Goal: Task Accomplishment & Management: Manage account settings

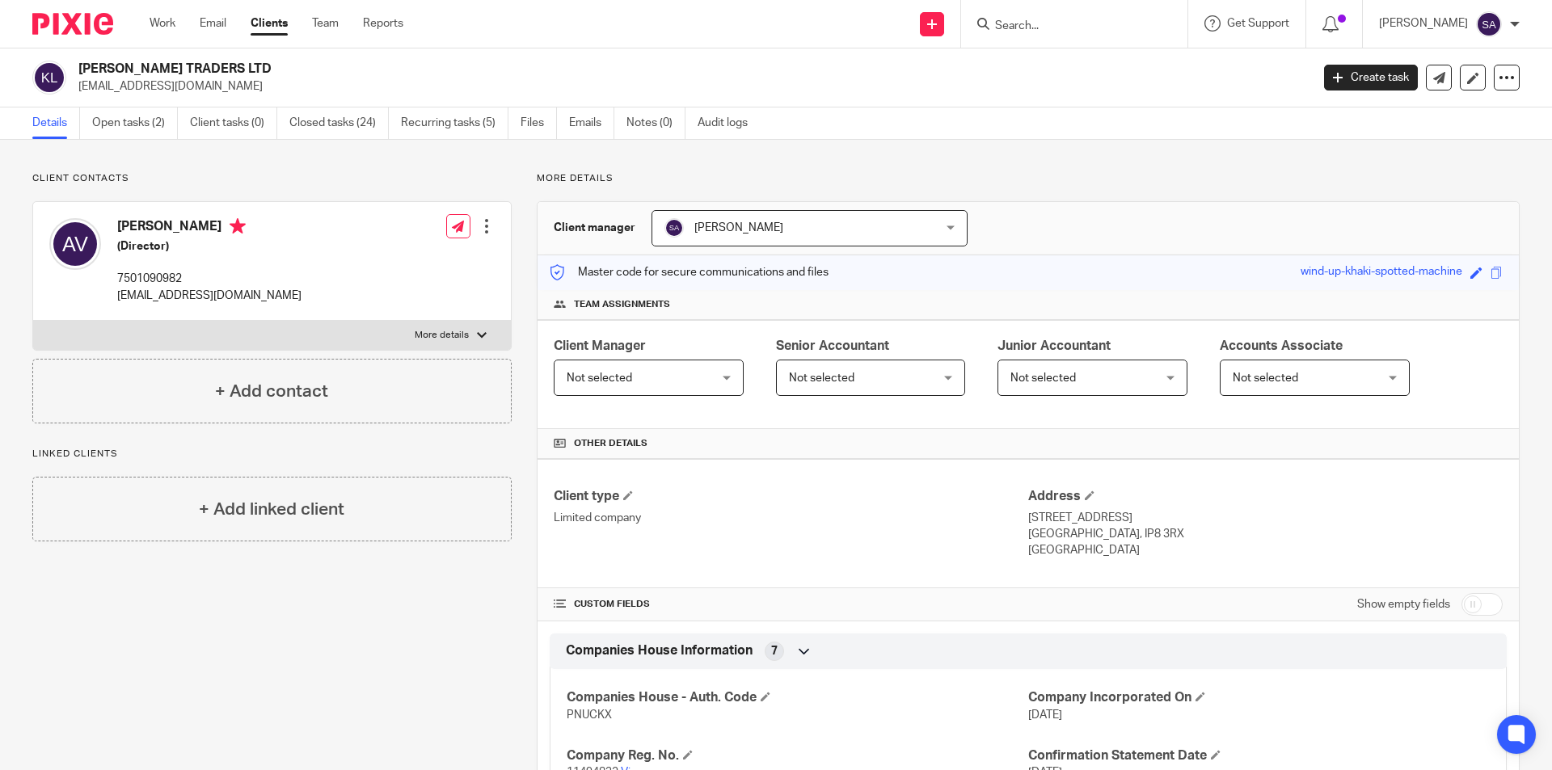
click at [1055, 22] on input "Search" at bounding box center [1065, 26] width 145 height 15
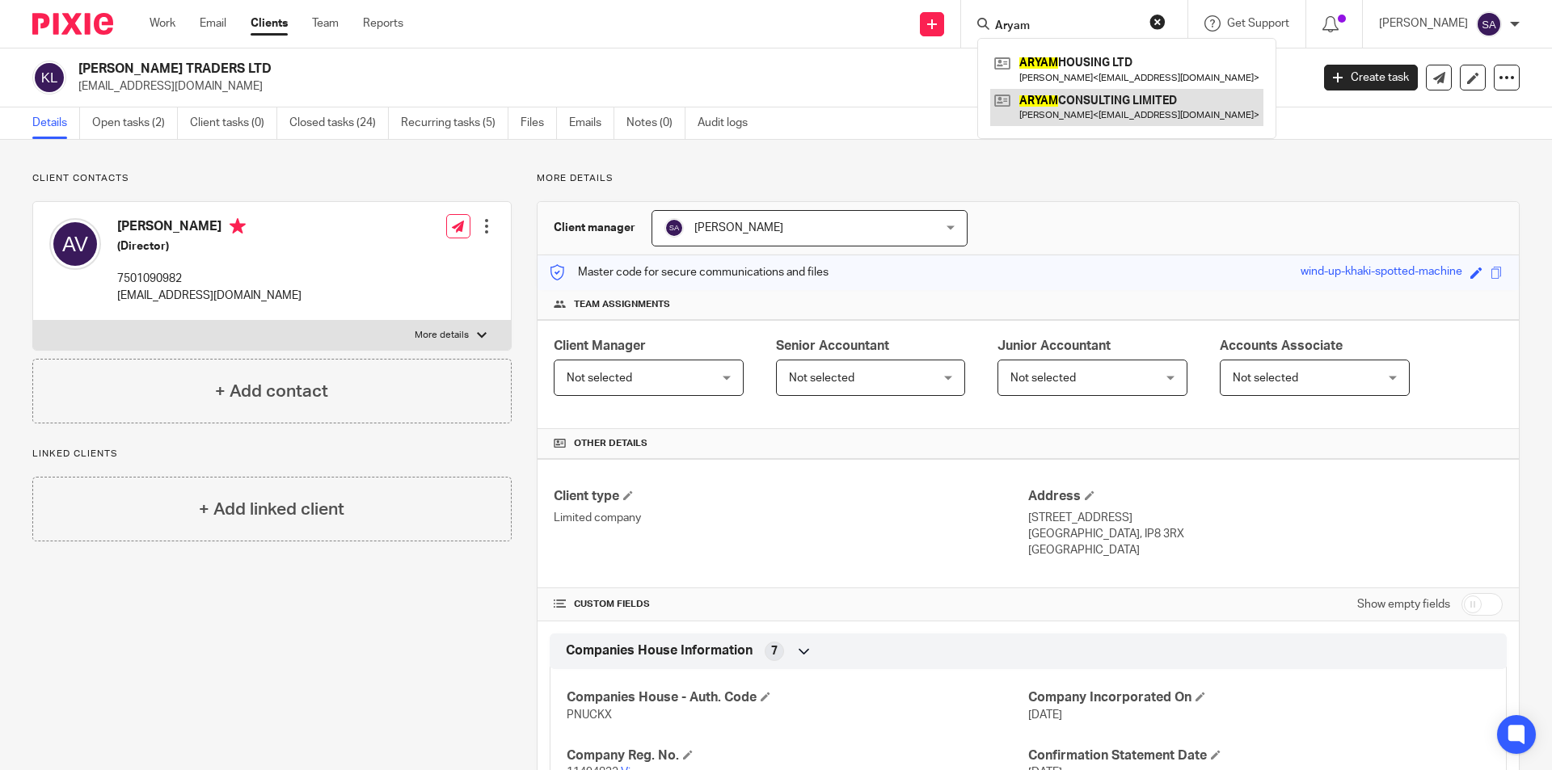
type input "Aryam"
click at [1070, 99] on link at bounding box center [1126, 107] width 273 height 37
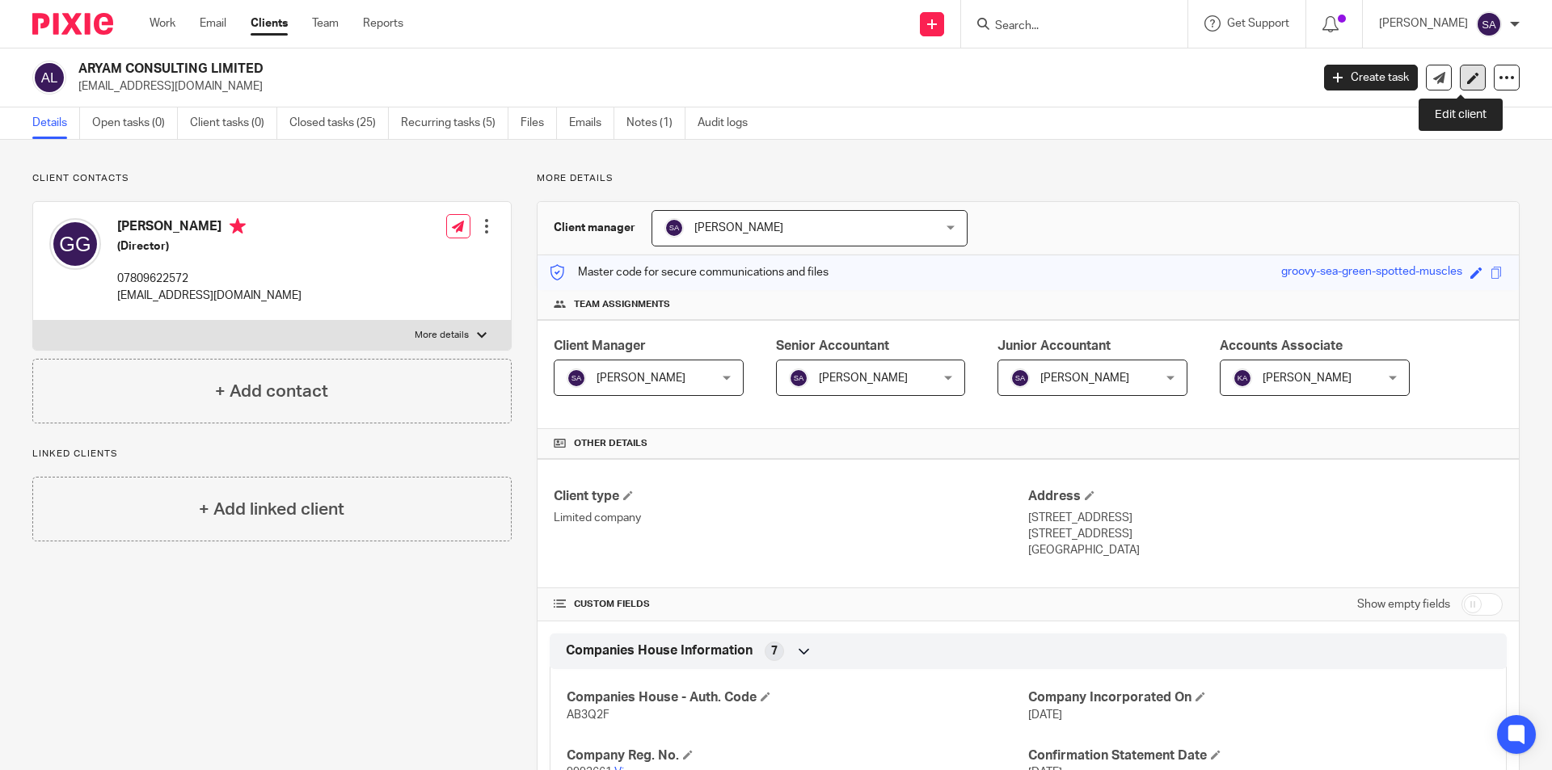
click at [1467, 78] on icon at bounding box center [1473, 78] width 12 height 12
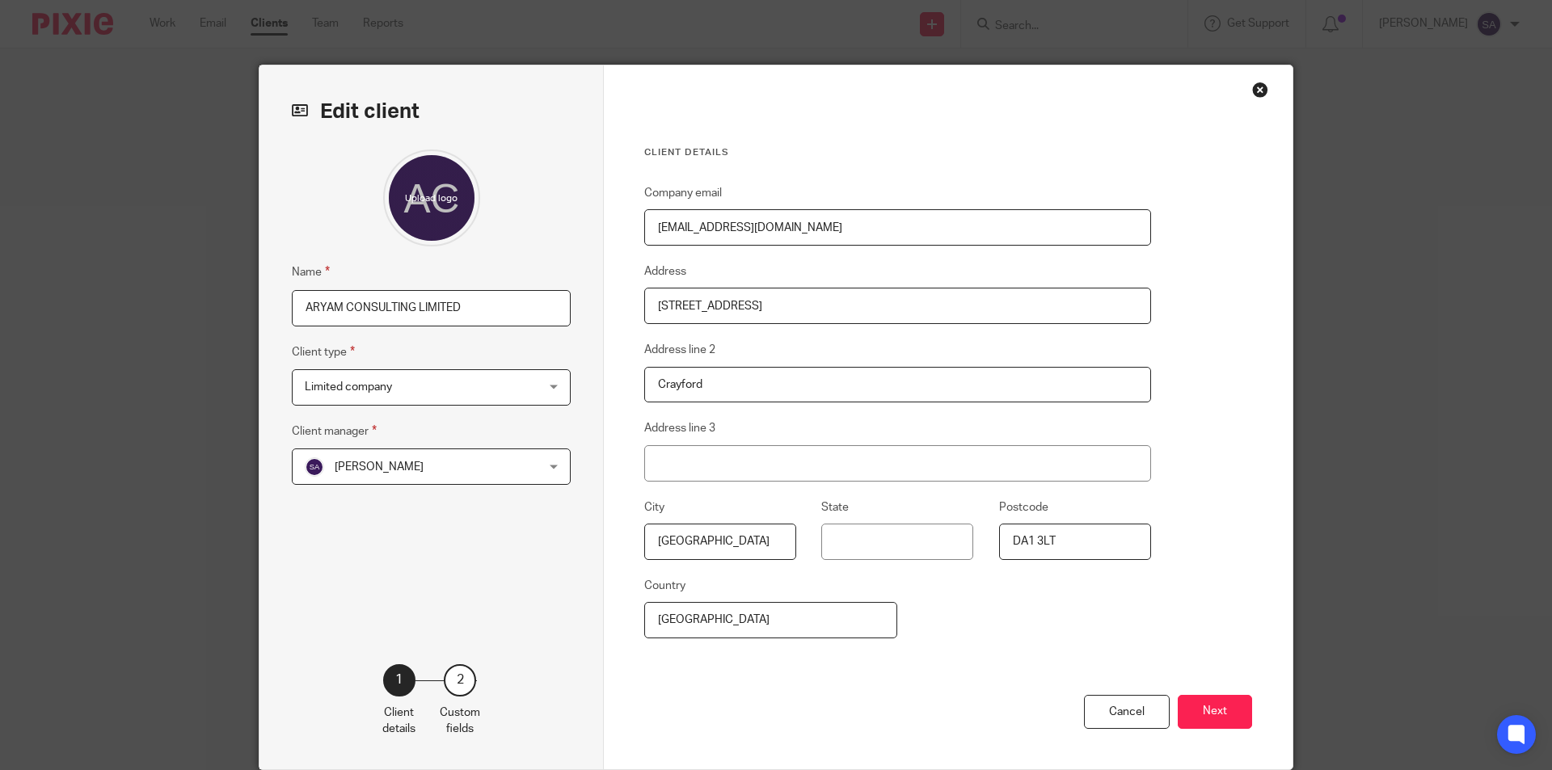
scroll to position [65, 0]
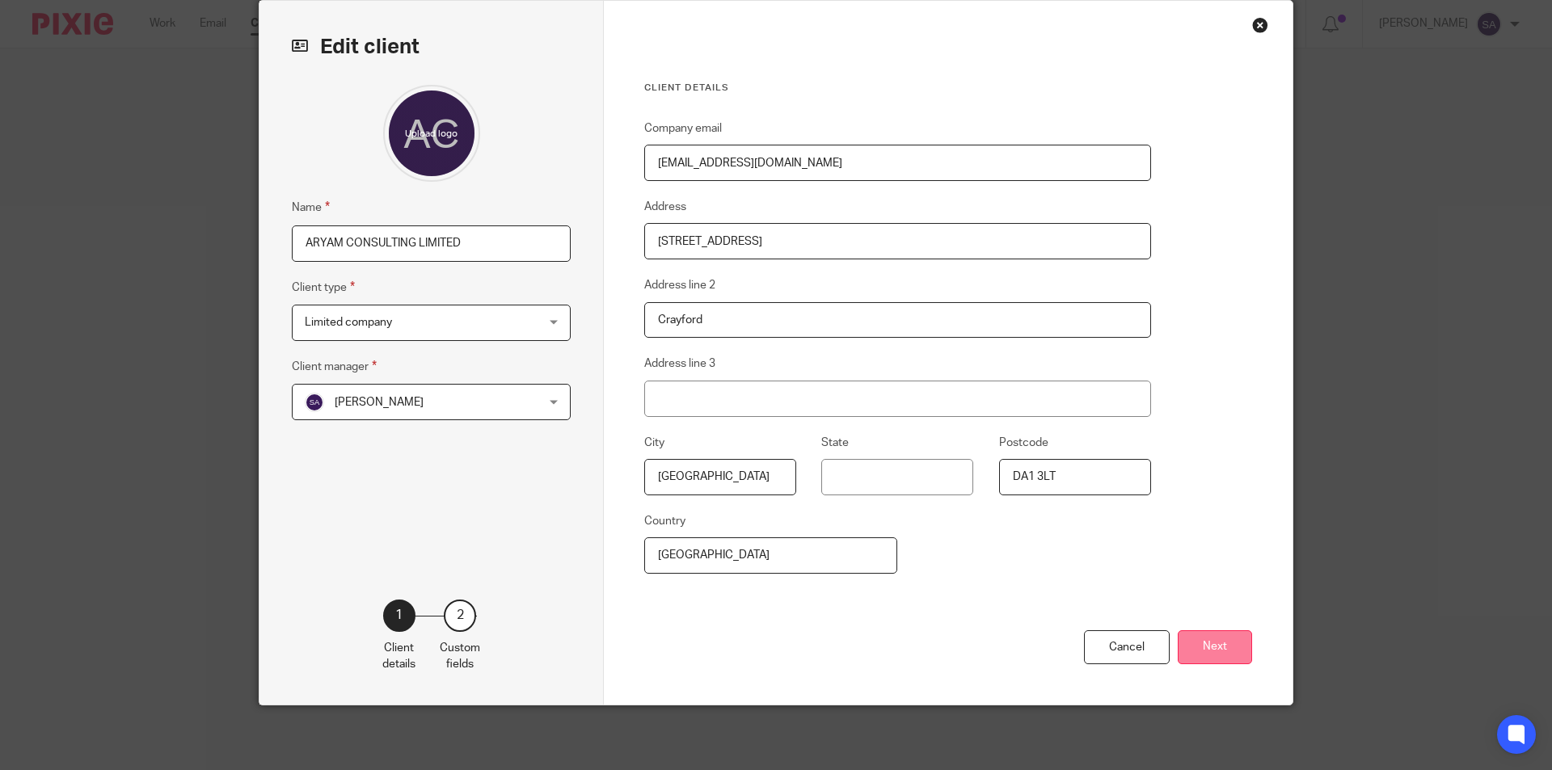
click at [1203, 647] on button "Next" at bounding box center [1215, 647] width 74 height 35
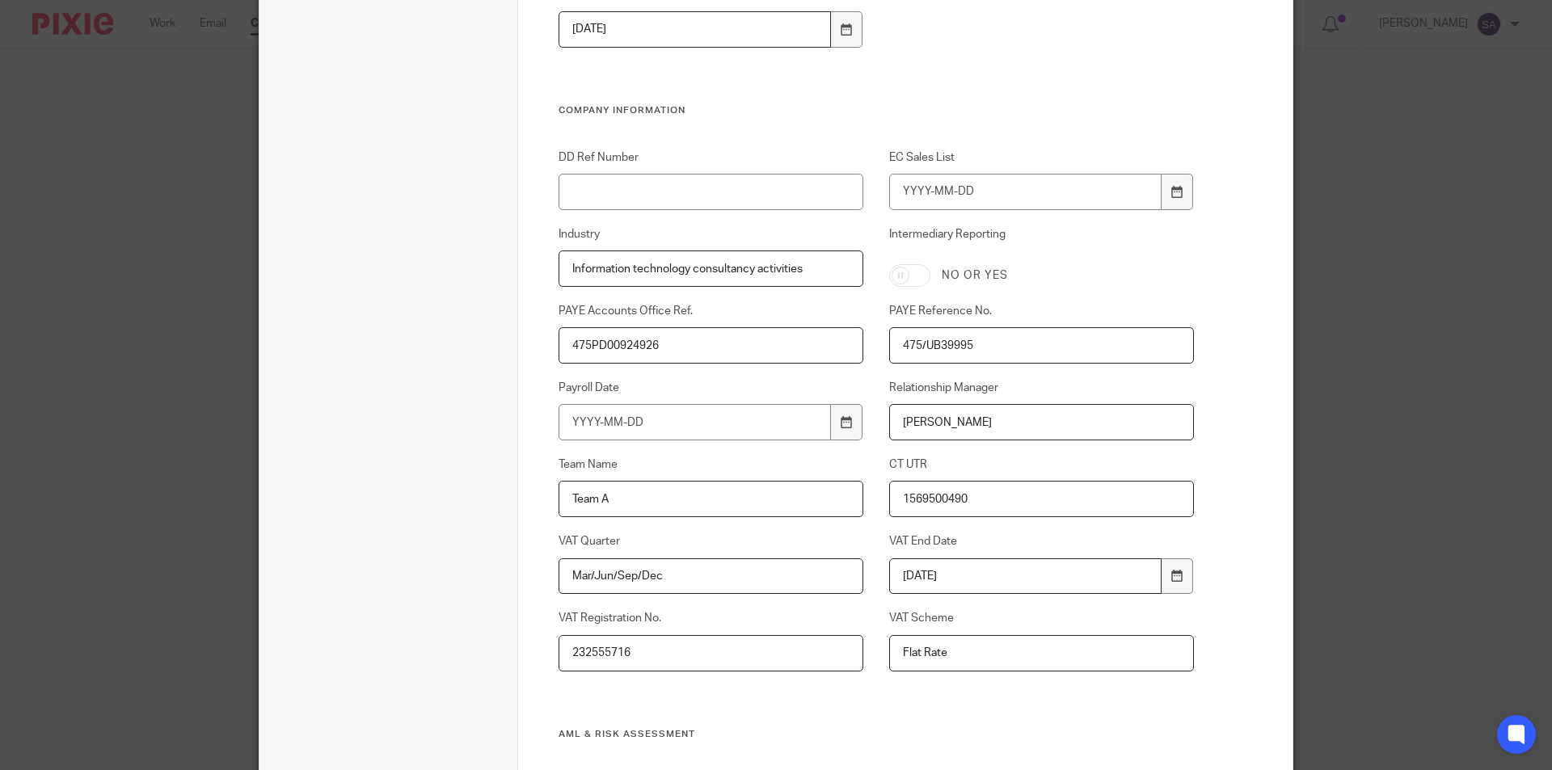
scroll to position [711, 0]
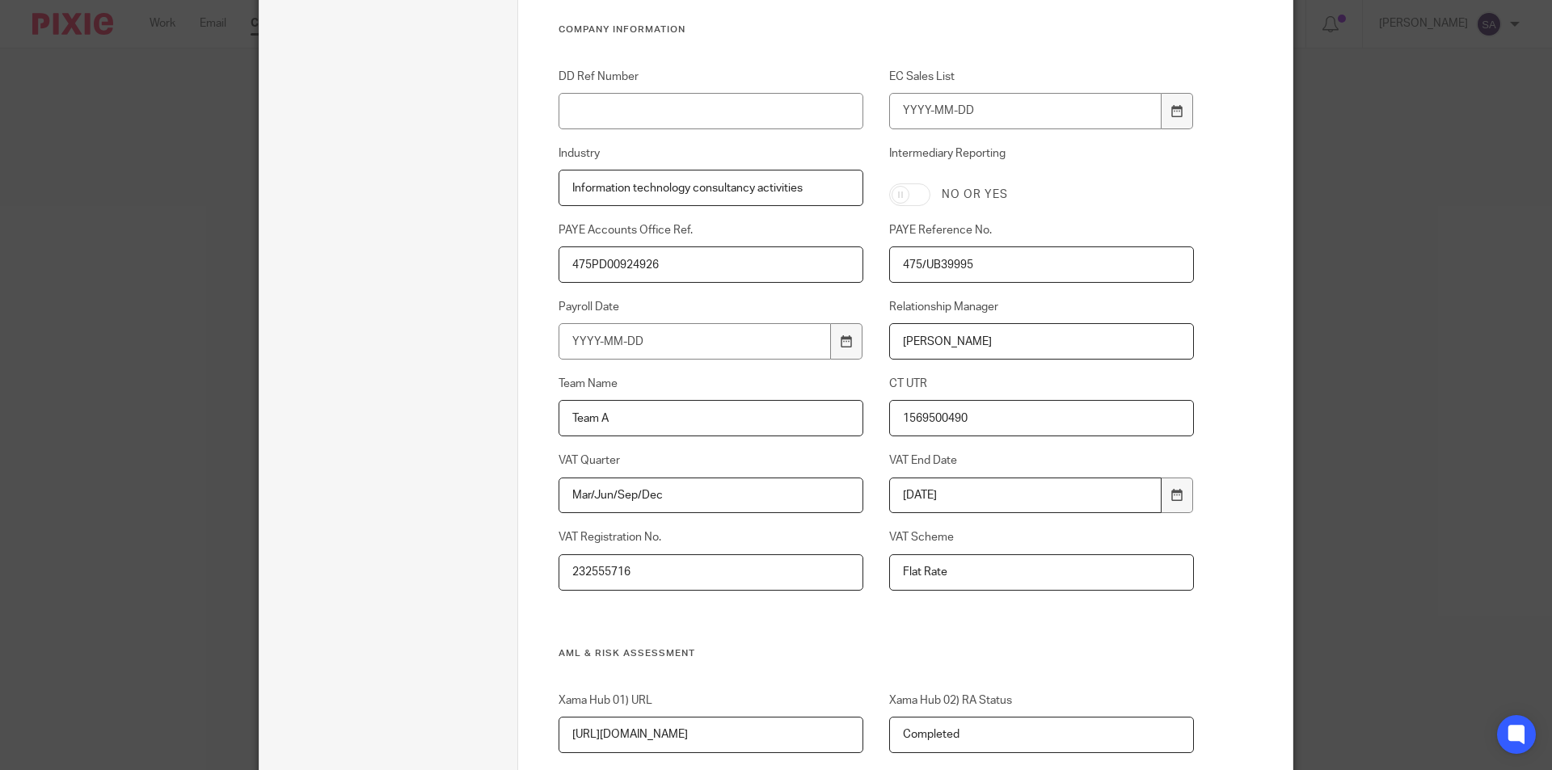
click at [649, 572] on input "232555716" at bounding box center [711, 572] width 306 height 36
drag, startPoint x: 639, startPoint y: 572, endPoint x: 500, endPoint y: 576, distance: 139.1
click at [500, 576] on div "Edit client Client name ARYAM CONSULTING LIMITED Client type 1 Client details 2…" at bounding box center [775, 368] width 1033 height 2029
type input "500329245"
click at [1205, 579] on div "Custom fields Notes - Bookkeeping Companies House Information Companies House -…" at bounding box center [905, 368] width 775 height 2029
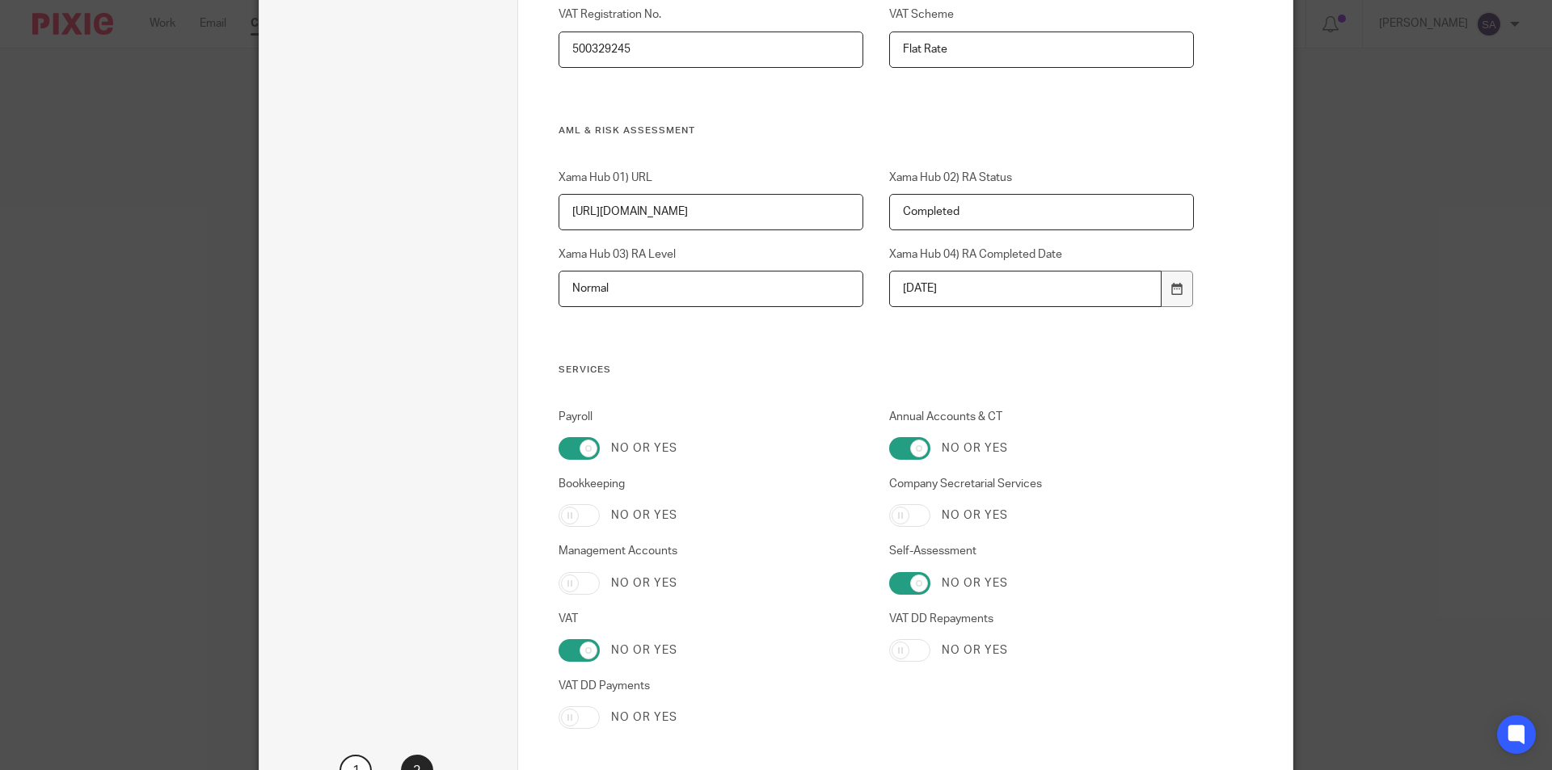
scroll to position [1390, 0]
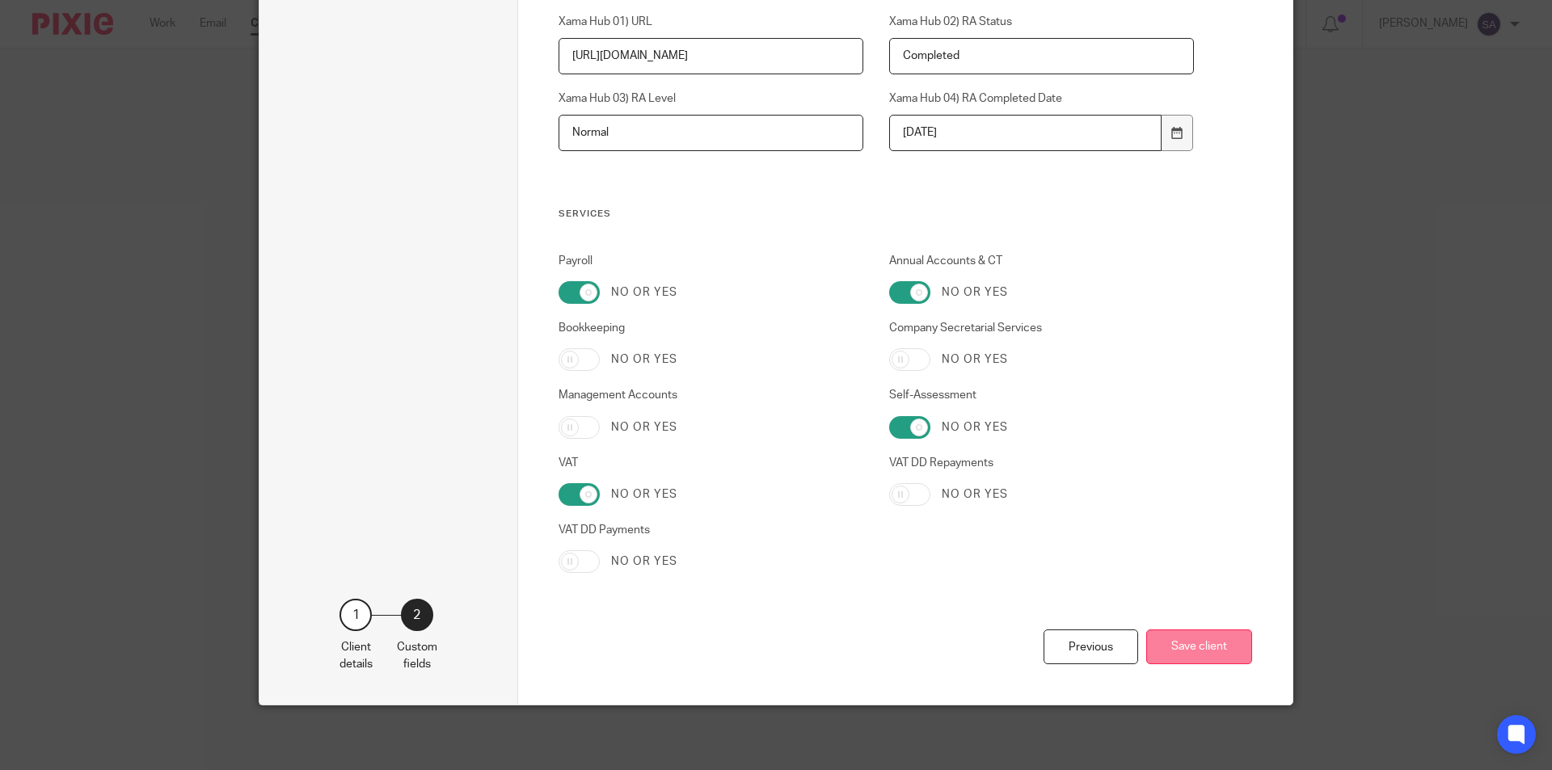
click at [1186, 655] on button "Save client" at bounding box center [1199, 647] width 106 height 35
